Goal: Task Accomplishment & Management: Manage account settings

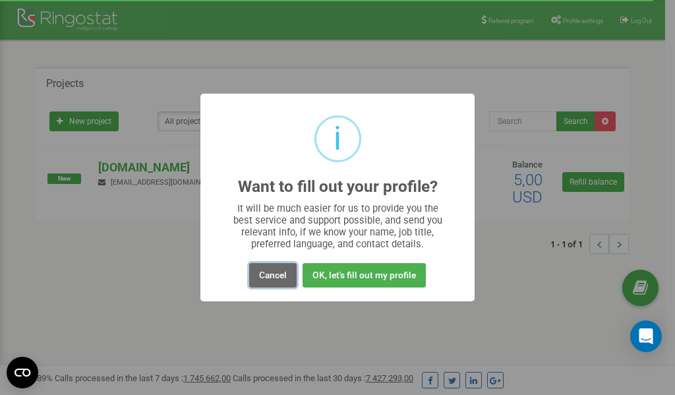
click at [270, 273] on button "Cancel" at bounding box center [272, 275] width 47 height 24
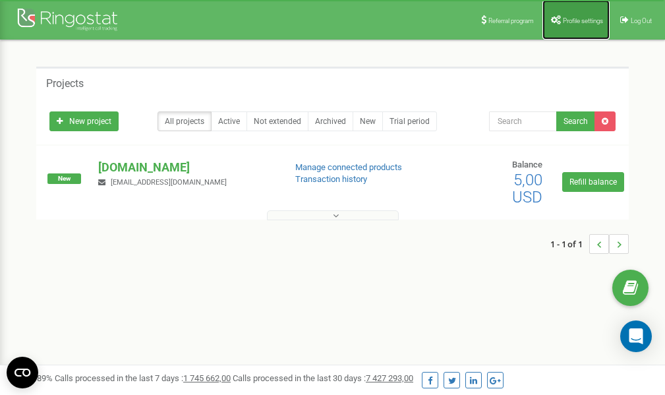
click at [580, 15] on link "Profile settings" at bounding box center [576, 20] width 67 height 40
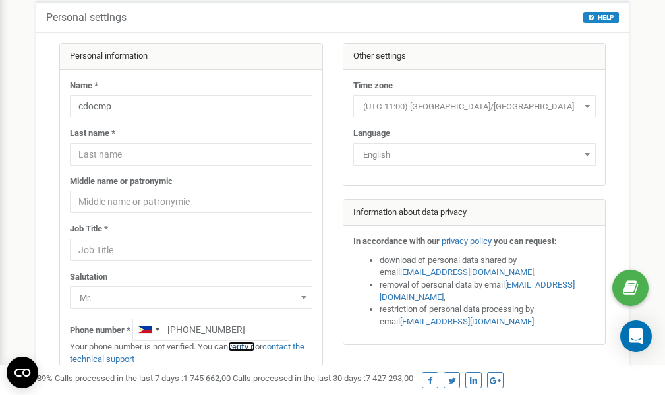
click at [249, 346] on link "verify it" at bounding box center [241, 347] width 27 height 10
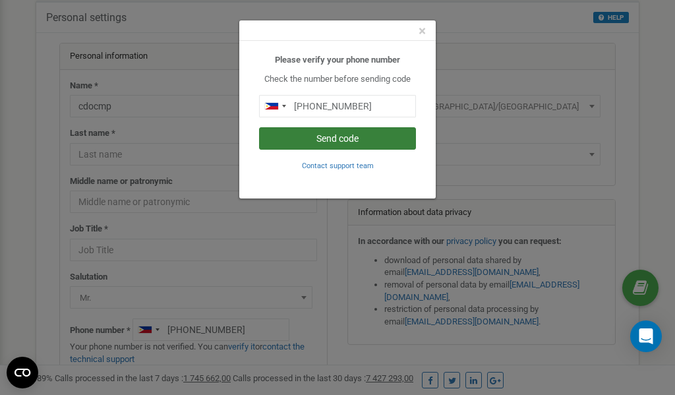
click at [332, 142] on button "Send code" at bounding box center [337, 138] width 157 height 22
